Goal: Share content: Share content

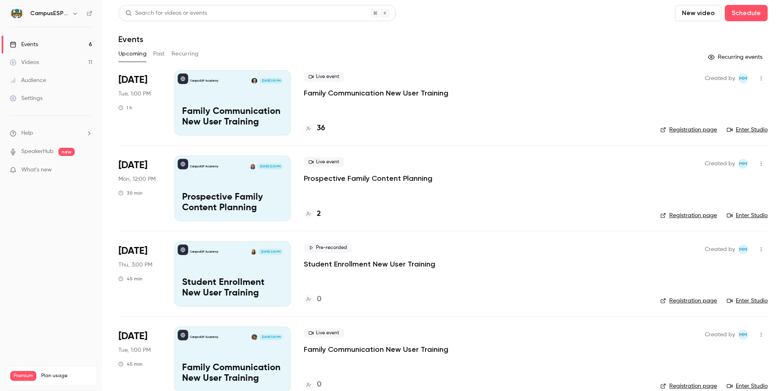
click at [32, 62] on div "Videos" at bounding box center [24, 62] width 29 height 8
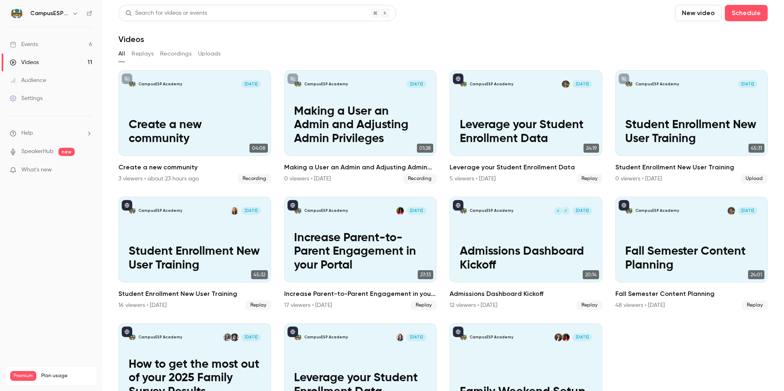
click at [175, 55] on button "Recordings" at bounding box center [175, 53] width 31 height 13
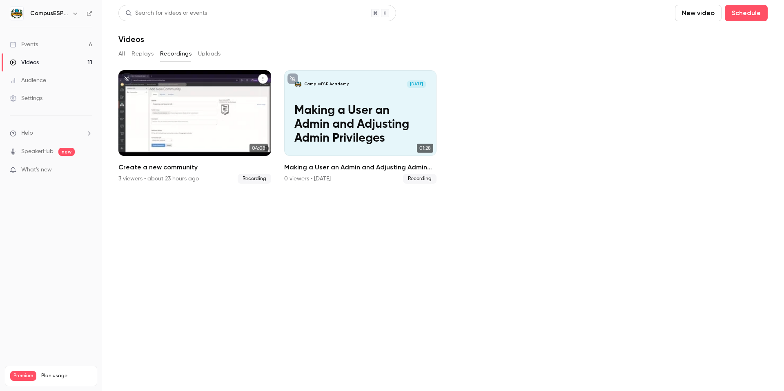
click at [205, 104] on div "CampusESP Academy Aug 18 Create a new community" at bounding box center [194, 113] width 153 height 86
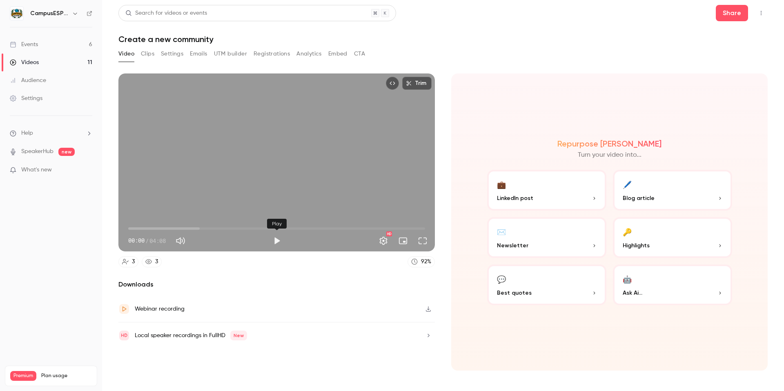
click at [273, 240] on button "Play" at bounding box center [277, 241] width 16 height 16
click at [275, 241] on button "Pause" at bounding box center [277, 241] width 16 height 16
type input "****"
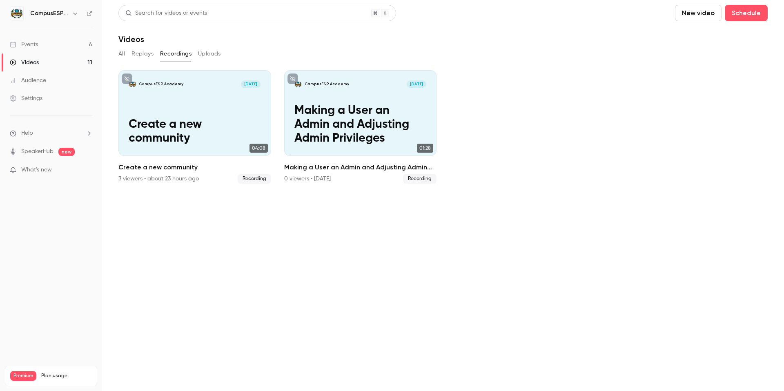
click at [629, 16] on button "New video" at bounding box center [698, 13] width 47 height 16
click at [629, 36] on div "Record" at bounding box center [728, 35] width 62 height 8
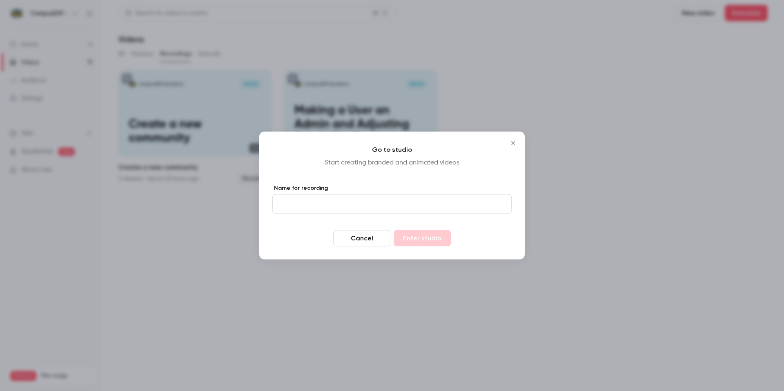
click at [357, 204] on input "Name for recording" at bounding box center [391, 204] width 239 height 20
paste input "**********"
type input "**********"
click at [426, 238] on button "Enter studio" at bounding box center [422, 238] width 57 height 16
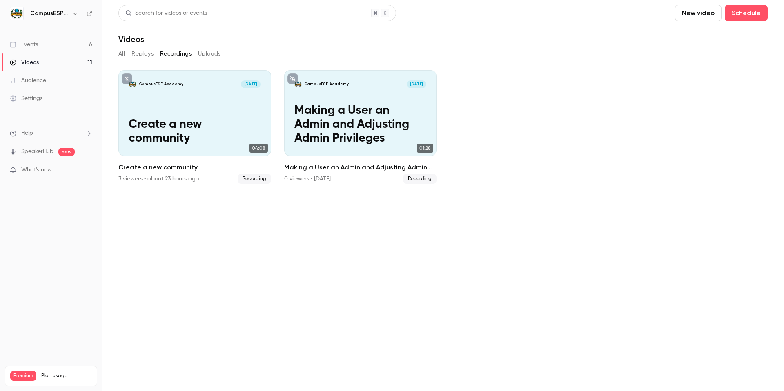
click at [629, 16] on button "New video" at bounding box center [698, 13] width 47 height 16
click at [629, 37] on div "Record" at bounding box center [728, 35] width 62 height 8
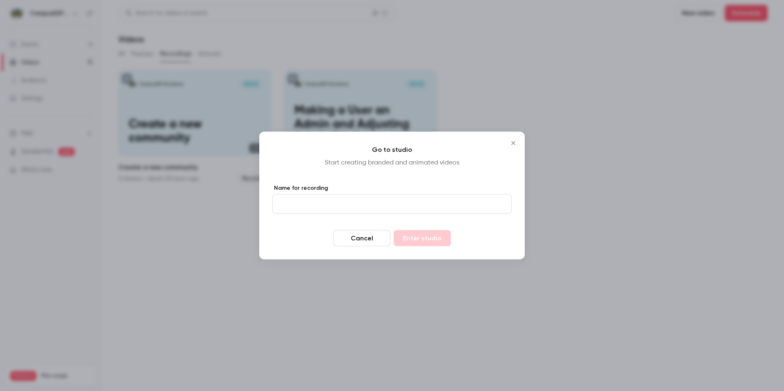
click at [322, 204] on input "Name for recording" at bounding box center [391, 204] width 239 height 20
paste input "**********"
drag, startPoint x: 303, startPoint y: 204, endPoint x: 268, endPoint y: 203, distance: 35.1
click at [268, 203] on div "**********" at bounding box center [391, 196] width 265 height 128
type input "**********"
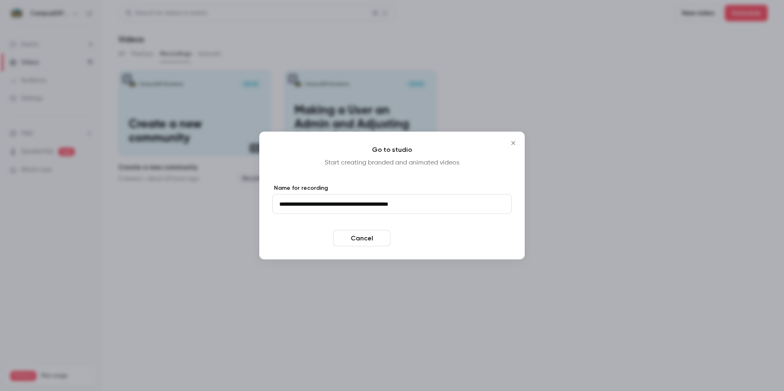
click at [411, 230] on button "Enter studio" at bounding box center [422, 238] width 57 height 16
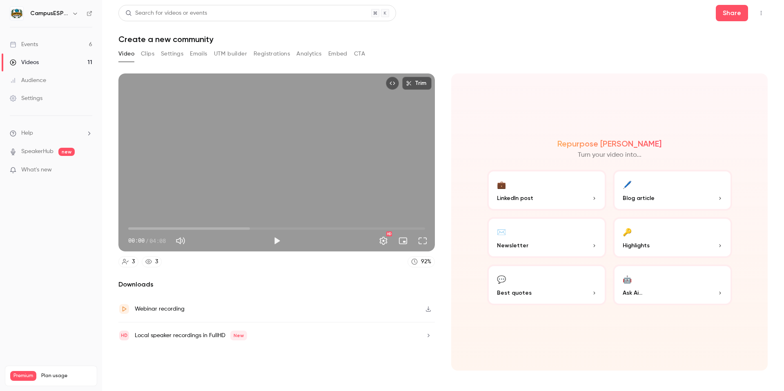
click at [279, 244] on button "Play" at bounding box center [277, 241] width 16 height 16
click at [275, 241] on button "Pause" at bounding box center [277, 241] width 16 height 16
click at [136, 230] on span "00:49" at bounding box center [276, 228] width 297 height 13
click at [277, 241] on button "Play" at bounding box center [277, 241] width 16 height 16
click at [274, 242] on button "Pause" at bounding box center [277, 241] width 16 height 16
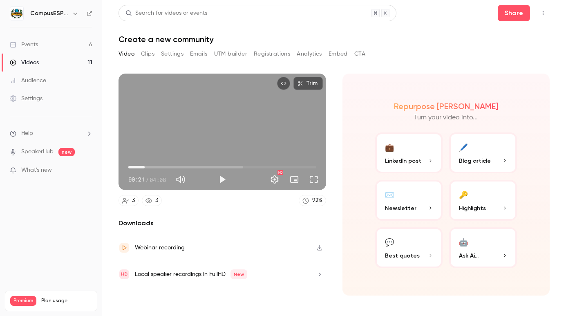
click at [296, 166] on span "00:21" at bounding box center [222, 167] width 188 height 13
click at [220, 180] on button "Play" at bounding box center [222, 179] width 16 height 16
click at [222, 176] on button "Pause" at bounding box center [222, 179] width 16 height 16
click at [130, 167] on span "04:04" at bounding box center [222, 167] width 188 height 13
click at [220, 179] on button "Play" at bounding box center [222, 179] width 16 height 16
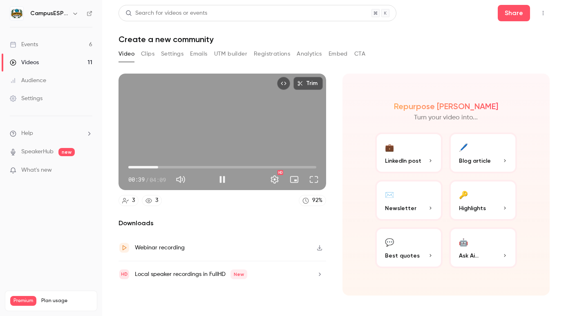
click at [304, 166] on span "00:39" at bounding box center [222, 167] width 188 height 13
click at [299, 166] on span "03:55" at bounding box center [222, 167] width 188 height 13
click at [294, 167] on span "03:41" at bounding box center [222, 167] width 188 height 13
click at [305, 167] on span "03:55" at bounding box center [304, 167] width 2 height 2
click at [304, 167] on span "03:55" at bounding box center [305, 167] width 2 height 2
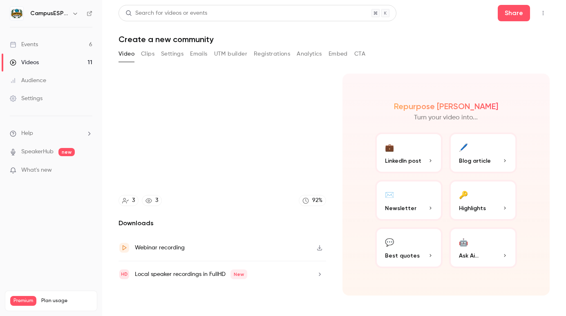
type input "*****"
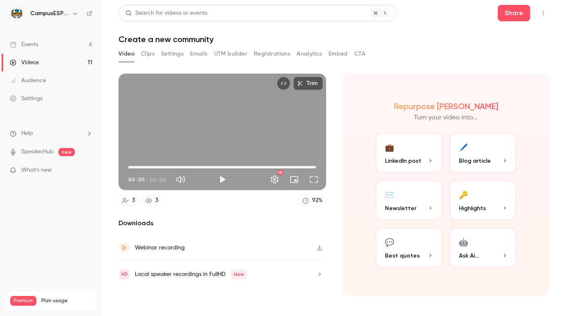
click at [453, 36] on h1 "Create a new community" at bounding box center [333, 39] width 431 height 10
click at [38, 60] on div "Videos" at bounding box center [24, 62] width 29 height 8
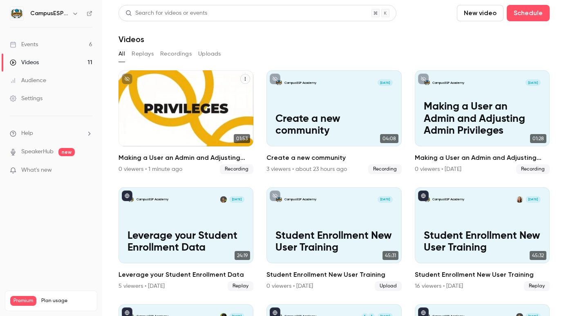
click at [243, 79] on icon "Making a User an Admin and Adjusting Admin Privileges" at bounding box center [245, 78] width 5 height 5
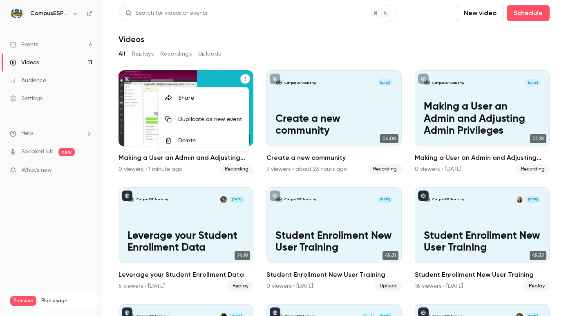
click at [196, 136] on div "Delete" at bounding box center [210, 140] width 64 height 8
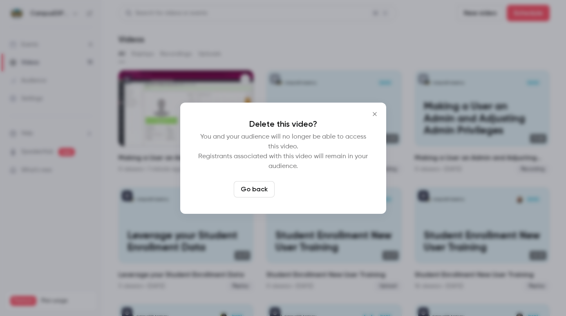
click at [308, 187] on button "Delete video" at bounding box center [305, 189] width 54 height 16
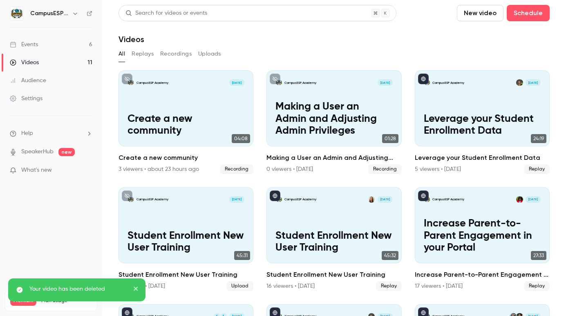
click at [483, 15] on button "New video" at bounding box center [480, 13] width 47 height 16
click at [492, 36] on div "Record" at bounding box center [504, 35] width 62 height 8
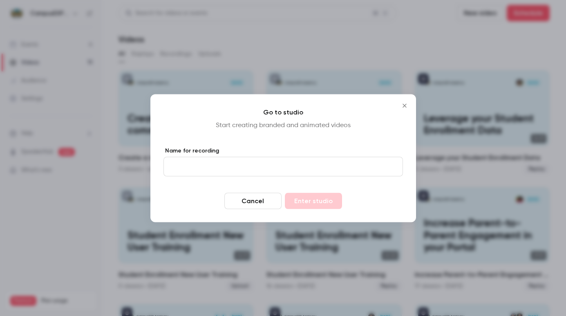
click at [196, 170] on input "Name for recording" at bounding box center [282, 166] width 239 height 20
paste input "**********"
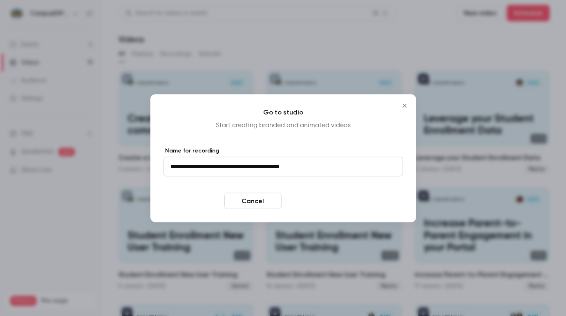
type input "**********"
click at [303, 201] on button "Enter studio" at bounding box center [313, 200] width 57 height 16
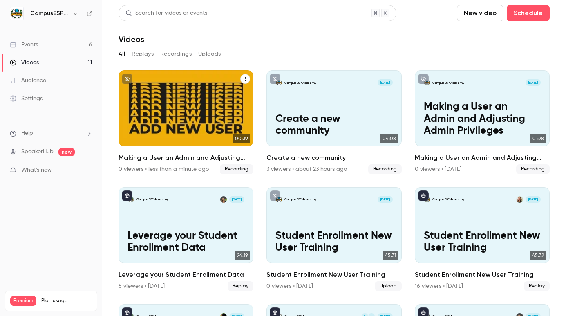
click at [243, 79] on icon "Making a User an Admin and Adjusting Admin Privileges" at bounding box center [245, 78] width 5 height 5
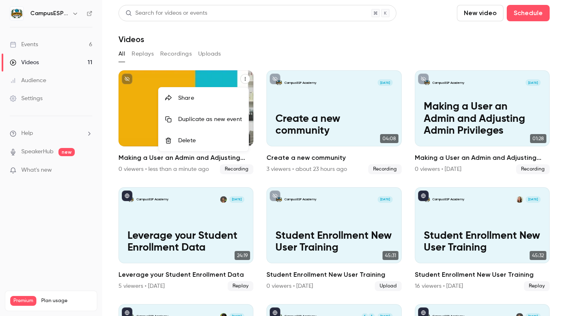
click at [182, 138] on div "Delete" at bounding box center [210, 140] width 64 height 8
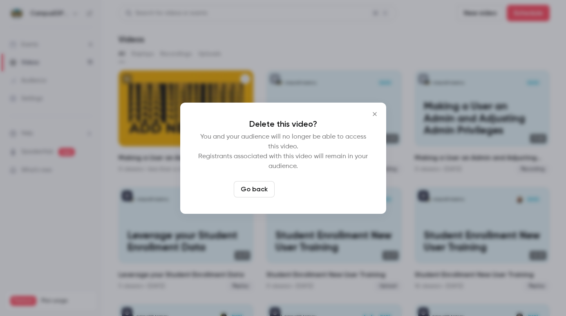
click at [302, 185] on button "Delete video" at bounding box center [305, 189] width 54 height 16
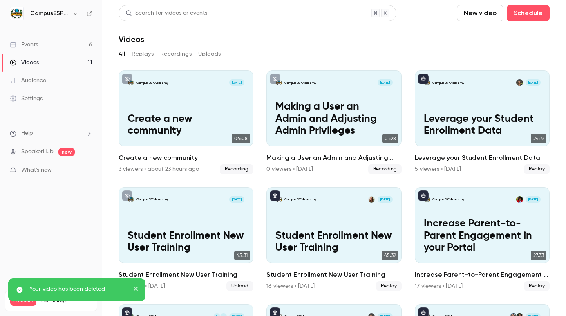
click at [477, 9] on button "New video" at bounding box center [480, 13] width 47 height 16
click at [474, 35] on div "Record" at bounding box center [504, 35] width 62 height 8
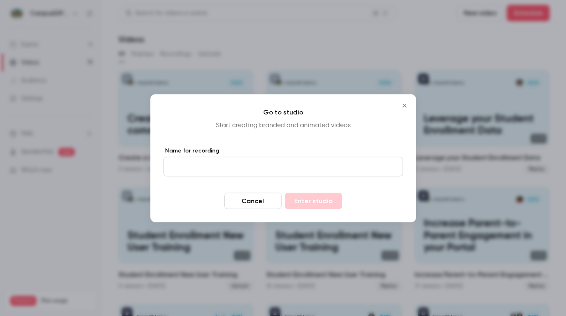
click at [255, 169] on input "Name for recording" at bounding box center [282, 166] width 239 height 20
paste input "**********"
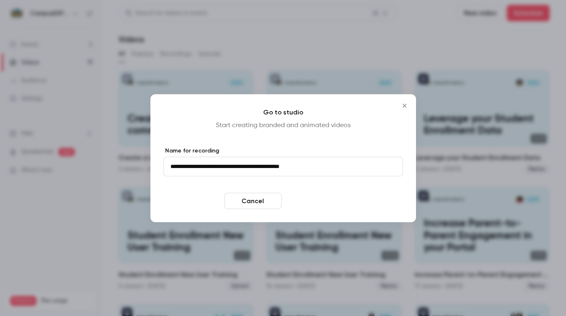
type input "**********"
click at [314, 201] on button "Enter studio" at bounding box center [313, 200] width 57 height 16
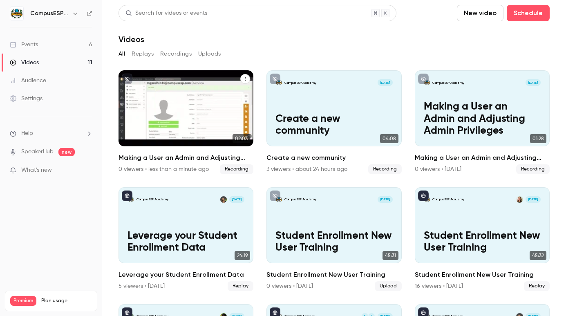
click at [244, 77] on icon "Making a User an Admin and Adjusting Admin Privileges" at bounding box center [245, 78] width 5 height 5
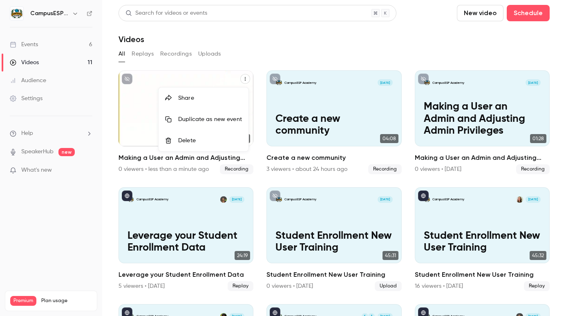
click at [203, 96] on div "Share" at bounding box center [210, 98] width 64 height 8
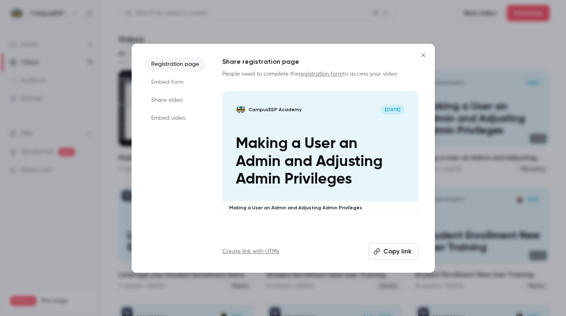
click at [386, 253] on button "Copy link" at bounding box center [393, 251] width 50 height 16
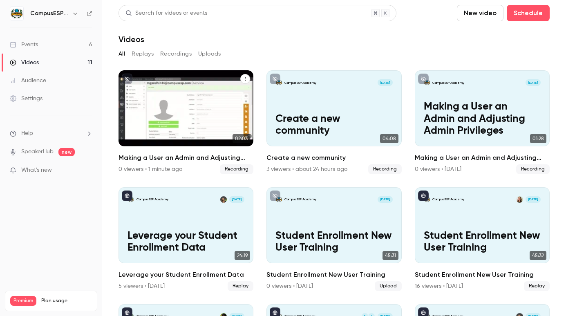
click at [243, 79] on icon "Making a User an Admin and Adjusting Admin Privileges" at bounding box center [245, 78] width 5 height 5
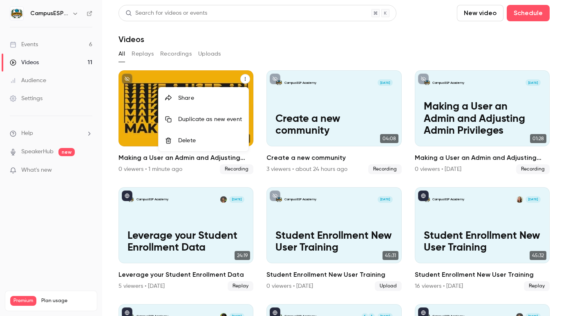
click at [189, 96] on div "Share" at bounding box center [210, 98] width 64 height 8
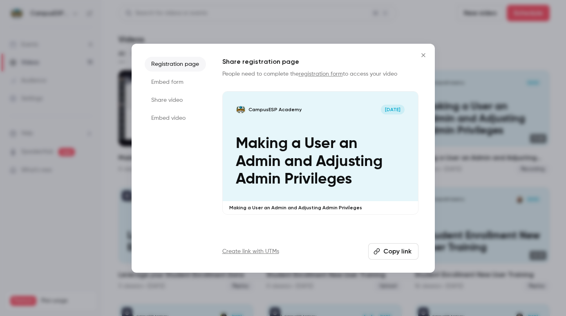
click at [178, 118] on li "Embed video" at bounding box center [175, 118] width 61 height 15
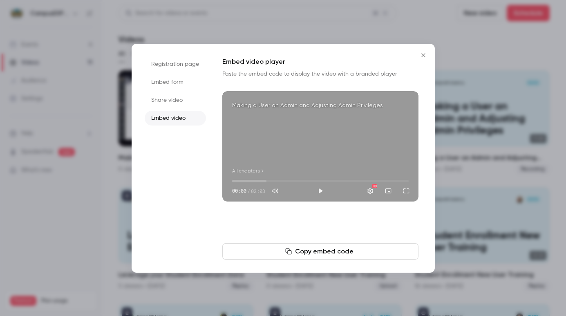
click at [321, 250] on button "Copy embed code" at bounding box center [320, 251] width 196 height 16
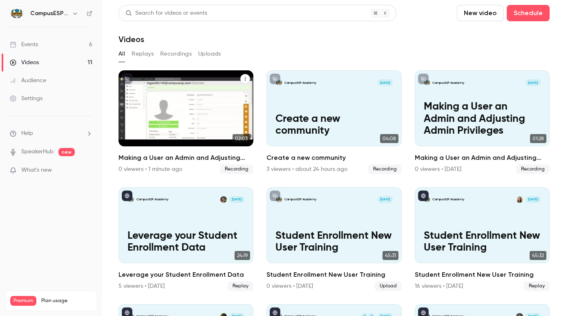
click at [243, 78] on icon "Making a User an Admin and Adjusting Admin Privileges" at bounding box center [245, 78] width 5 height 5
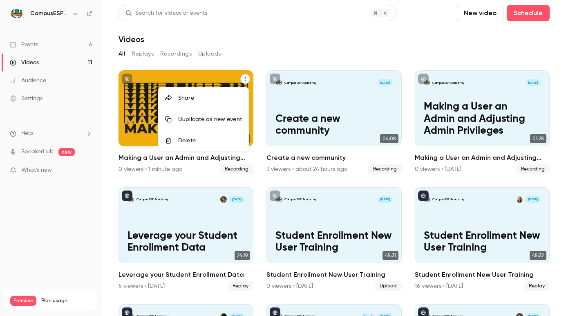
click at [187, 99] on div "Share" at bounding box center [210, 98] width 64 height 8
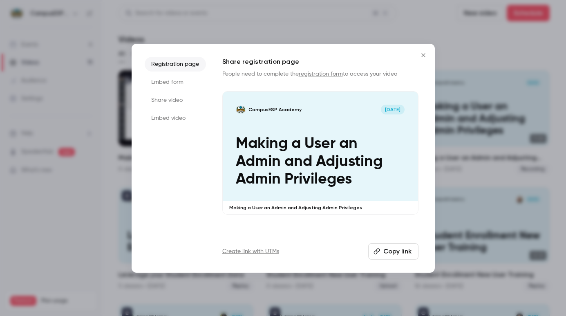
click at [397, 246] on button "Copy link" at bounding box center [393, 251] width 50 height 16
